Goal: Check status

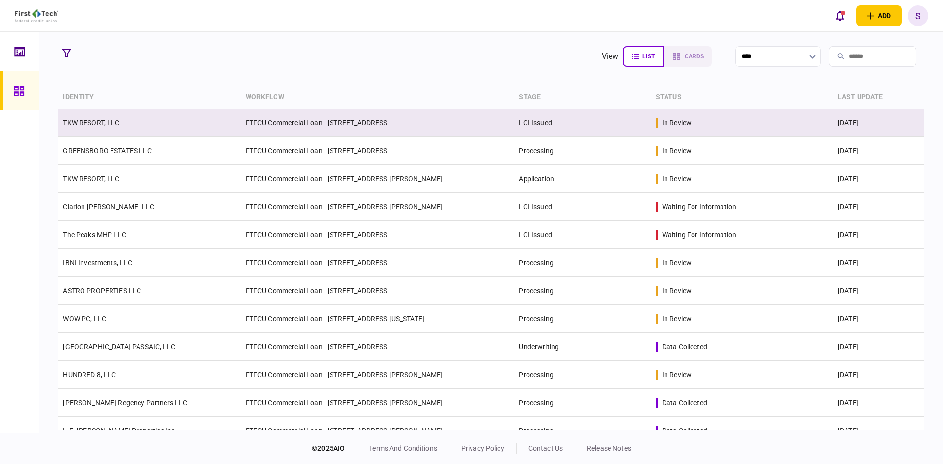
click at [410, 127] on td "FTFCU Commercial Loan - [STREET_ADDRESS]" at bounding box center [377, 123] width 273 height 28
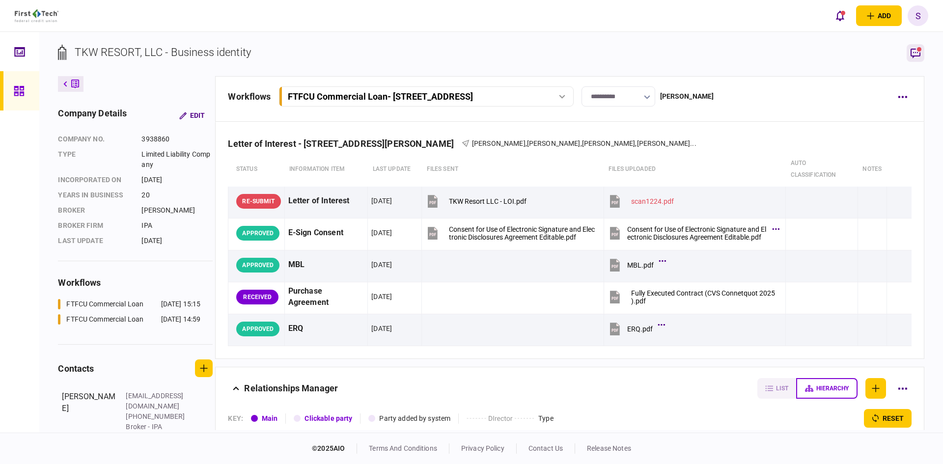
click at [916, 58] on button "button" at bounding box center [915, 53] width 18 height 18
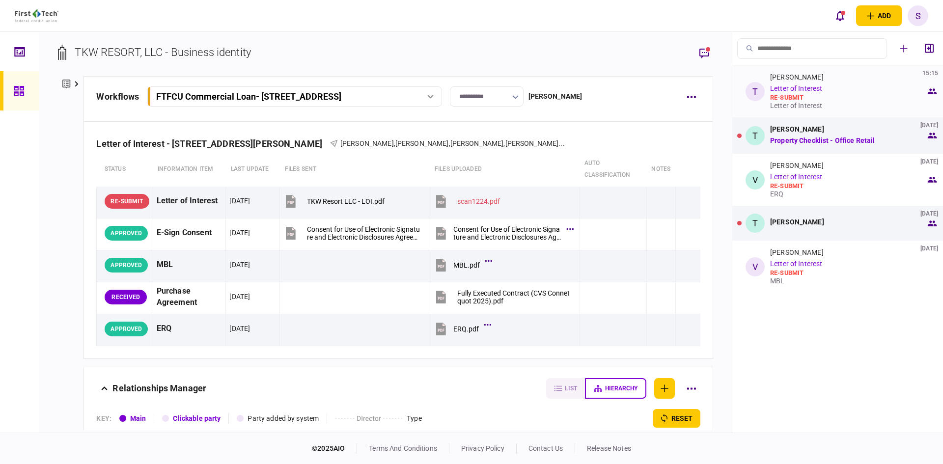
click at [802, 89] on link "Letter of Interest" at bounding box center [796, 88] width 52 height 8
click at [802, 88] on link "Letter of Interest" at bounding box center [796, 88] width 52 height 8
click at [900, 82] on div "[PERSON_NAME] 15:15 Letter of Interest re-submit Letter of Interest" at bounding box center [848, 91] width 156 height 36
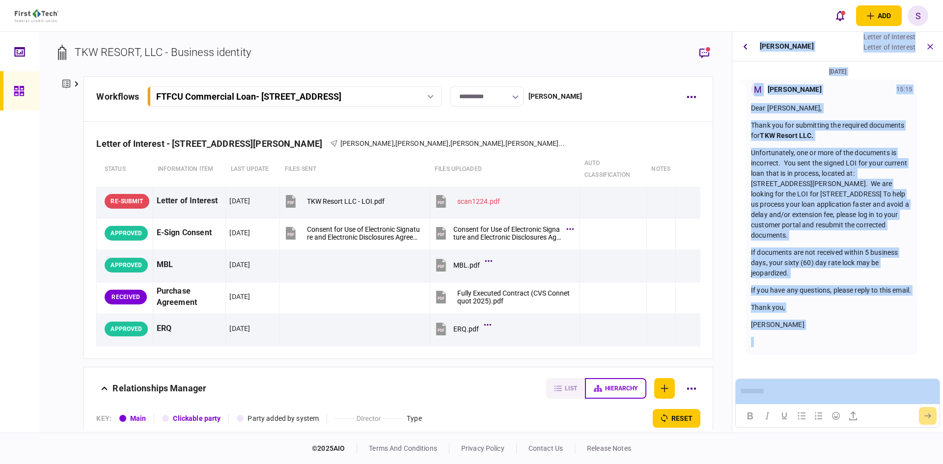
click at [912, 161] on div "M [PERSON_NAME] 15:15 Dear [PERSON_NAME], Thank you for submitting the required…" at bounding box center [831, 217] width 171 height 275
click at [865, 176] on p "Unfortunately, one or more of the documents is incorrect. You sent the signed L…" at bounding box center [831, 194] width 161 height 93
click at [827, 185] on p "Unfortunately, one or more of the documents is incorrect. You sent the signed L…" at bounding box center [831, 194] width 161 height 93
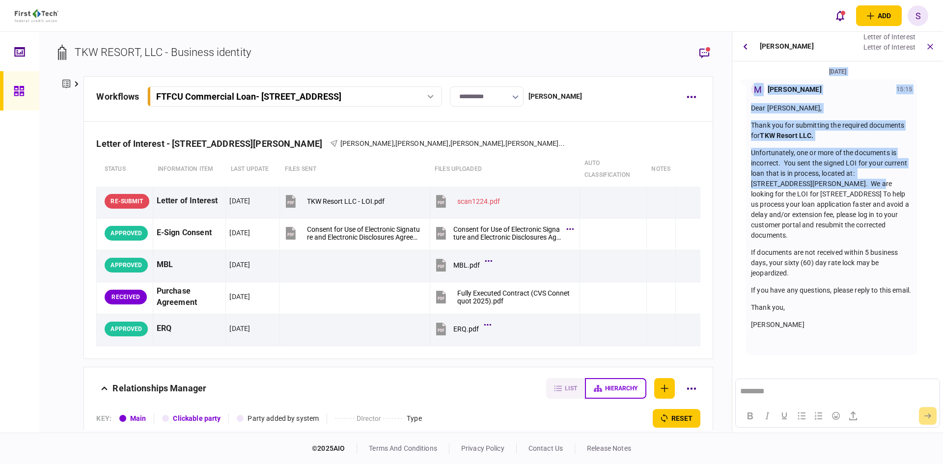
click at [827, 186] on p "Unfortunately, one or more of the documents is incorrect. You sent the signed L…" at bounding box center [831, 194] width 161 height 93
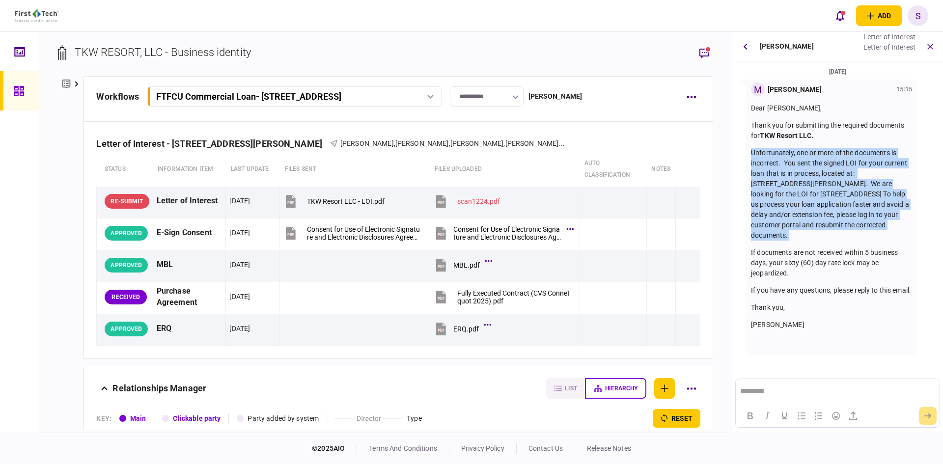
click at [827, 185] on p "Unfortunately, one or more of the documents is incorrect. You sent the signed L…" at bounding box center [831, 194] width 161 height 93
click at [834, 224] on p "Unfortunately, one or more of the documents is incorrect. You sent the signed L…" at bounding box center [831, 194] width 161 height 93
